Goal: Check status

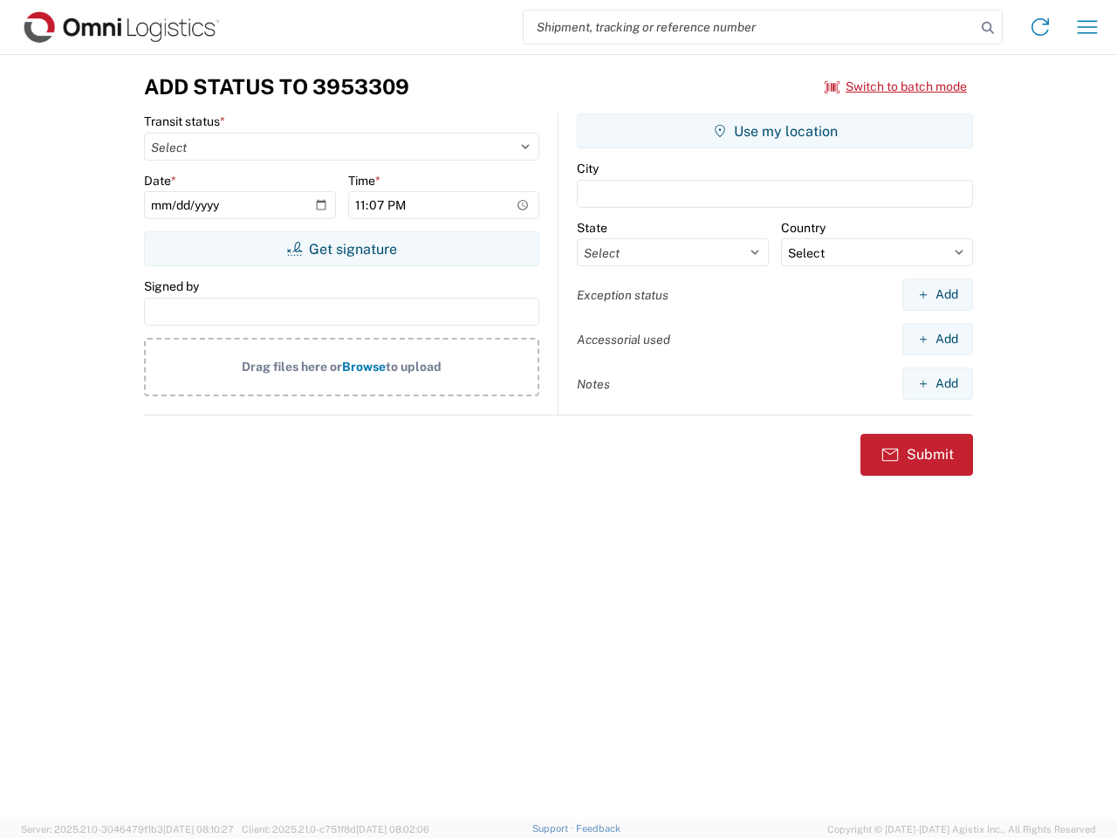
click at [750, 27] on input "search" at bounding box center [750, 26] width 452 height 33
click at [988, 28] on icon at bounding box center [988, 28] width 24 height 24
click at [1041, 27] on icon at bounding box center [1041, 27] width 28 height 28
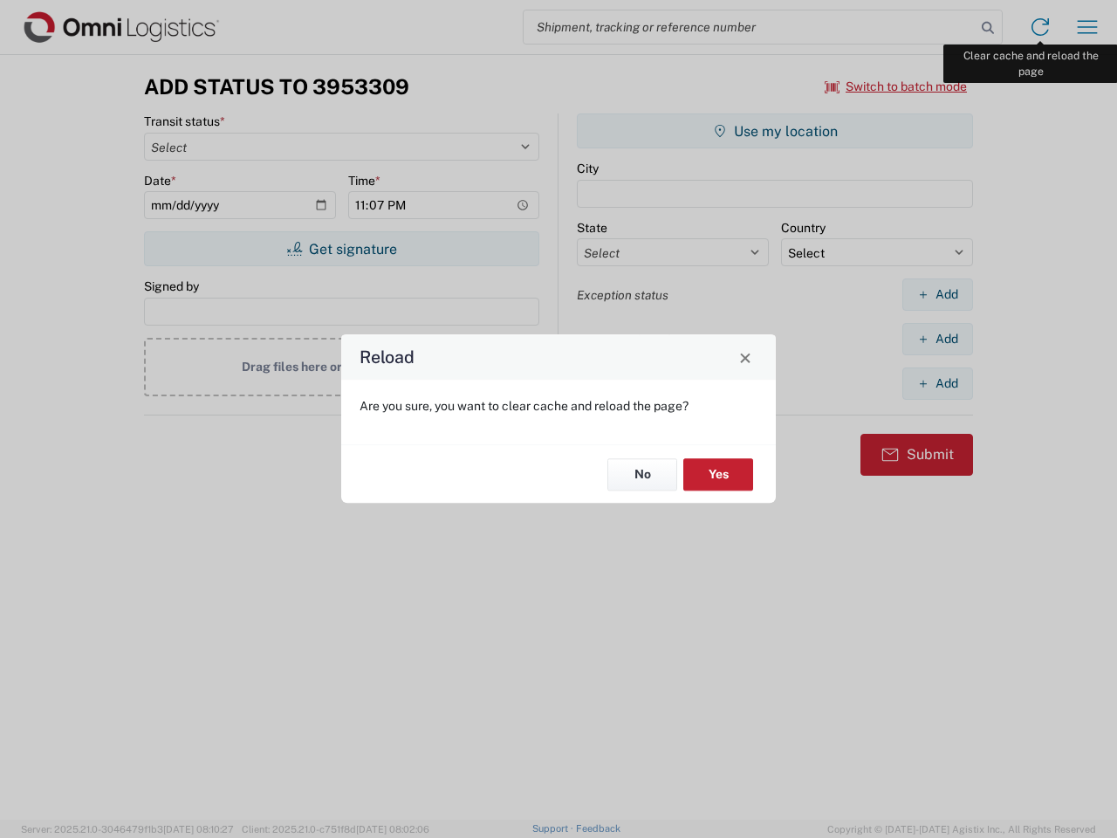
click at [1088, 27] on div "Reload Are you sure, you want to clear cache and reload the page? No Yes" at bounding box center [558, 419] width 1117 height 838
click at [897, 86] on div "Reload Are you sure, you want to clear cache and reload the page? No Yes" at bounding box center [558, 419] width 1117 height 838
click at [341, 249] on div "Reload Are you sure, you want to clear cache and reload the page? No Yes" at bounding box center [558, 419] width 1117 height 838
click at [775, 131] on div "Reload Are you sure, you want to clear cache and reload the page? No Yes" at bounding box center [558, 419] width 1117 height 838
click at [938, 294] on div "Reload Are you sure, you want to clear cache and reload the page? No Yes" at bounding box center [558, 419] width 1117 height 838
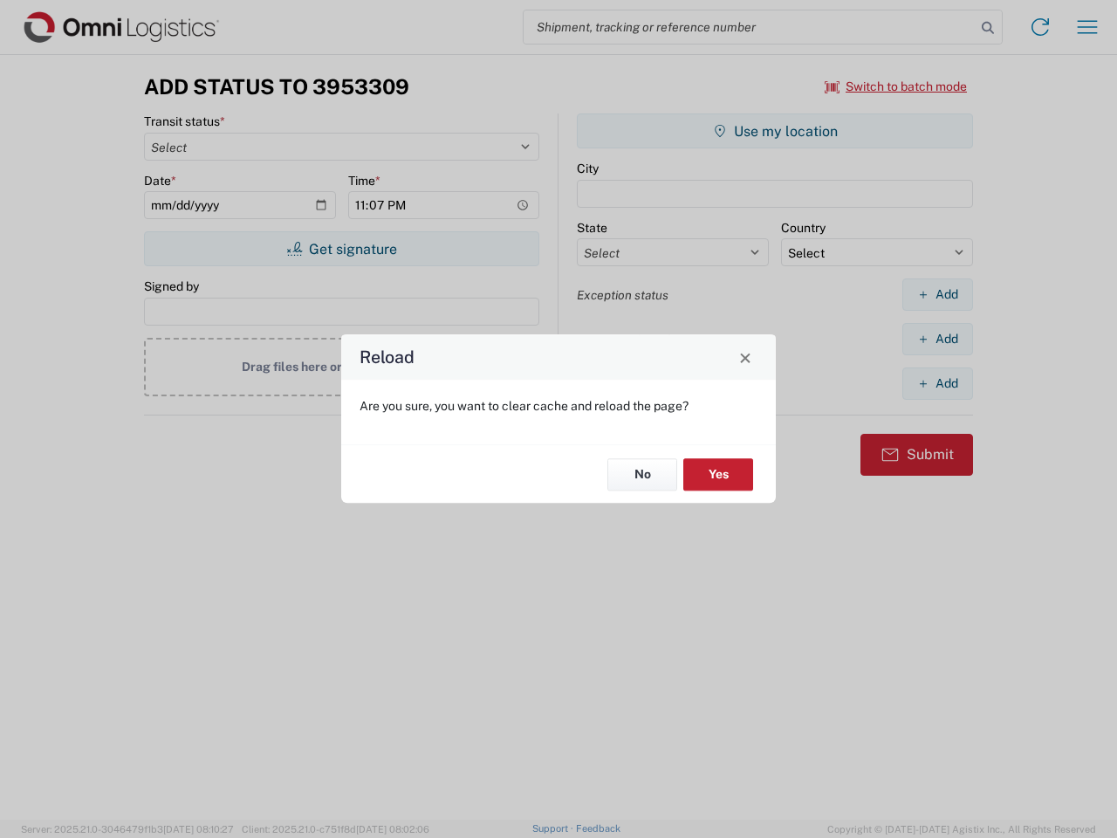
click at [938, 339] on div "Reload Are you sure, you want to clear cache and reload the page? No Yes" at bounding box center [558, 419] width 1117 height 838
click at [938, 383] on div "Reload Are you sure, you want to clear cache and reload the page? No Yes" at bounding box center [558, 419] width 1117 height 838
